Goal: Check status: Check status

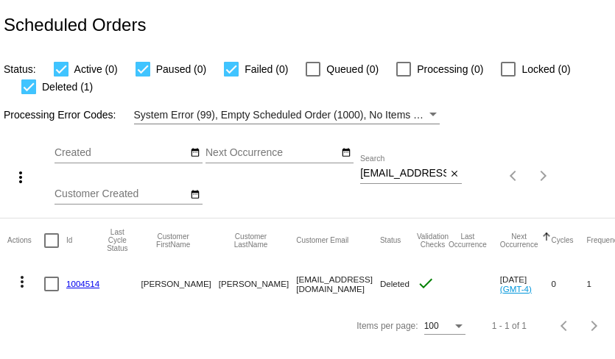
click at [410, 173] on input "rita_blount@yahoo.com" at bounding box center [403, 174] width 86 height 12
paste input "jdorward45@gmail.com"
click at [410, 173] on input "rita_blountjdorward45@gmail.comyahoo.com" at bounding box center [403, 174] width 86 height 12
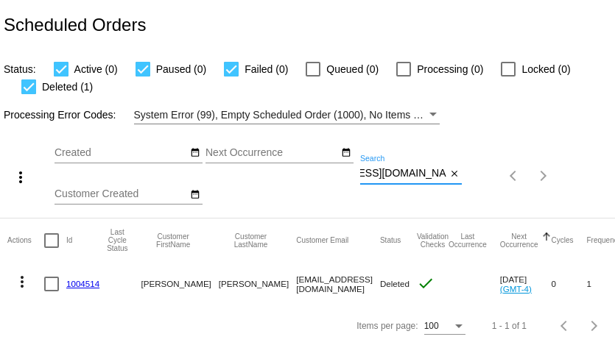
click at [410, 173] on input "rita_blountjdorward45@gmail.comyahoo.com" at bounding box center [403, 174] width 86 height 12
click at [410, 219] on mat-table "Actions Id Last Cycle Status Customer FirstName Customer LastName Customer Emai…" at bounding box center [320, 262] width 641 height 87
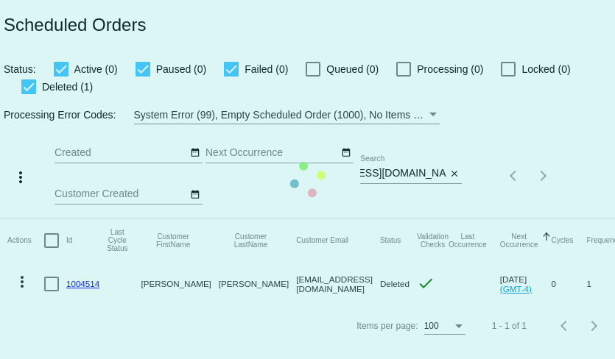
scroll to position [0, 0]
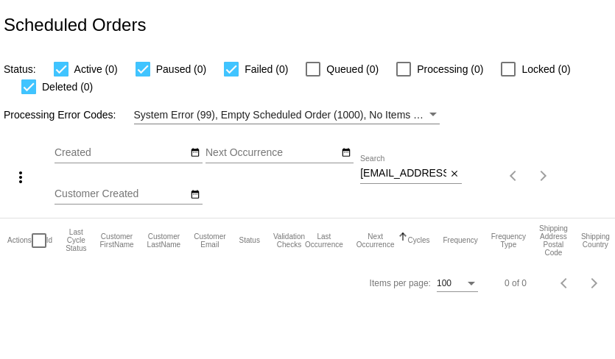
click at [410, 173] on input "rita_blountjdorward45@gmail.comyahoo.com" at bounding box center [403, 174] width 86 height 12
paste input "jdorward45@gmail"
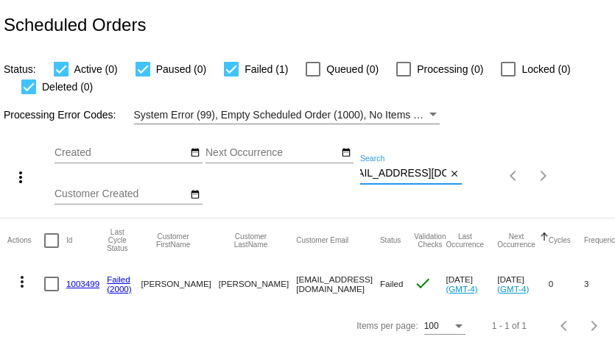
type input "jdorward45@gmail.com"
click at [91, 281] on link "1003499" at bounding box center [82, 284] width 33 height 10
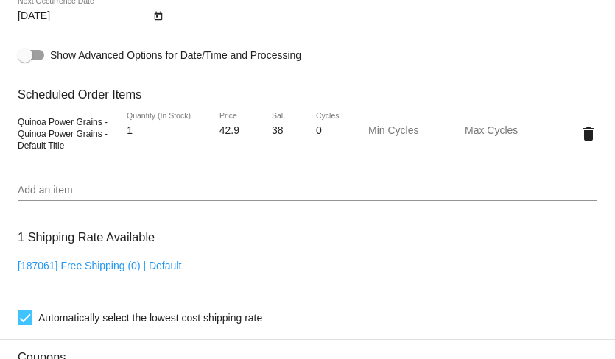
scroll to position [1019, 0]
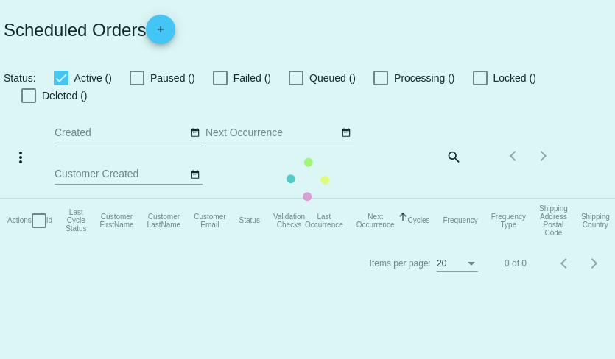
checkbox input "true"
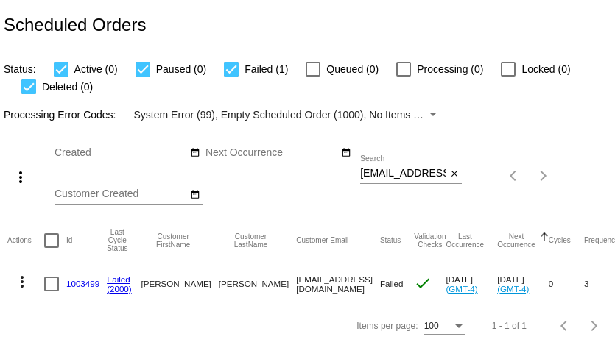
click at [23, 285] on mat-icon "more_vert" at bounding box center [22, 282] width 18 height 18
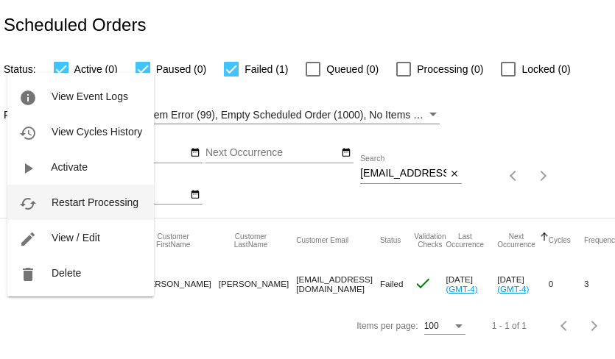
click at [68, 205] on span "Restart Processing" at bounding box center [95, 203] width 87 height 12
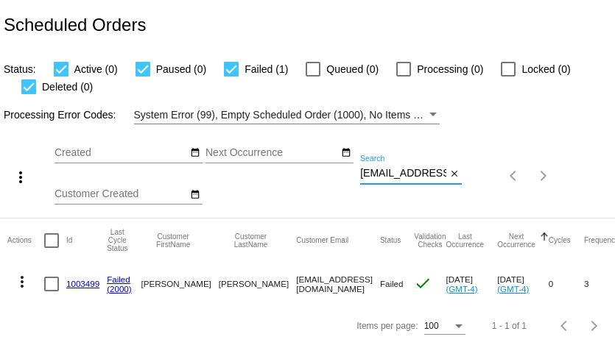
click at [413, 177] on input "jdorward45@gmail.com" at bounding box center [403, 174] width 86 height 12
paste input "[PERSON_NAME][EMAIL_ADDRESS][PERSON_NAME][PERSON_NAME][DOMAIN_NAME]"
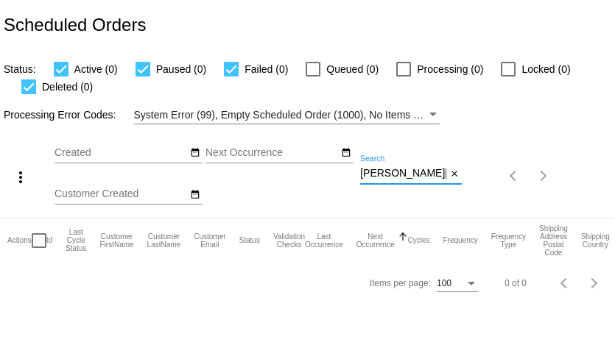
type input "[PERSON_NAME][EMAIL_ADDRESS][PERSON_NAME][PERSON_NAME][DOMAIN_NAME]"
click at [401, 175] on input "[PERSON_NAME][EMAIL_ADDRESS][PERSON_NAME][PERSON_NAME][DOMAIN_NAME]" at bounding box center [403, 174] width 86 height 12
click at [418, 177] on input "[PERSON_NAME][EMAIL_ADDRESS][PERSON_NAME][PERSON_NAME][DOMAIN_NAME]" at bounding box center [403, 174] width 86 height 12
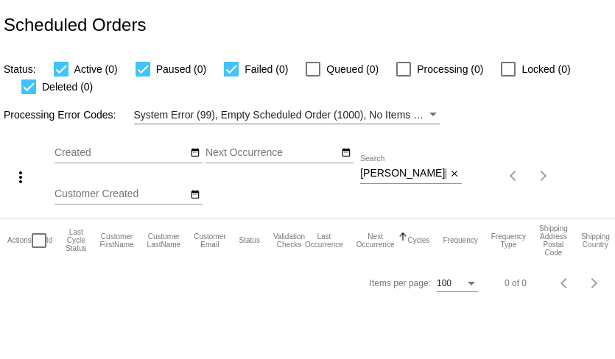
click at [418, 177] on input "[PERSON_NAME][EMAIL_ADDRESS][PERSON_NAME][PERSON_NAME][DOMAIN_NAME]" at bounding box center [403, 174] width 86 height 12
paste input "[EMAIL_ADDRESS][DOMAIN_NAME]"
type input "[EMAIL_ADDRESS][DOMAIN_NAME]"
